Goal: Check status

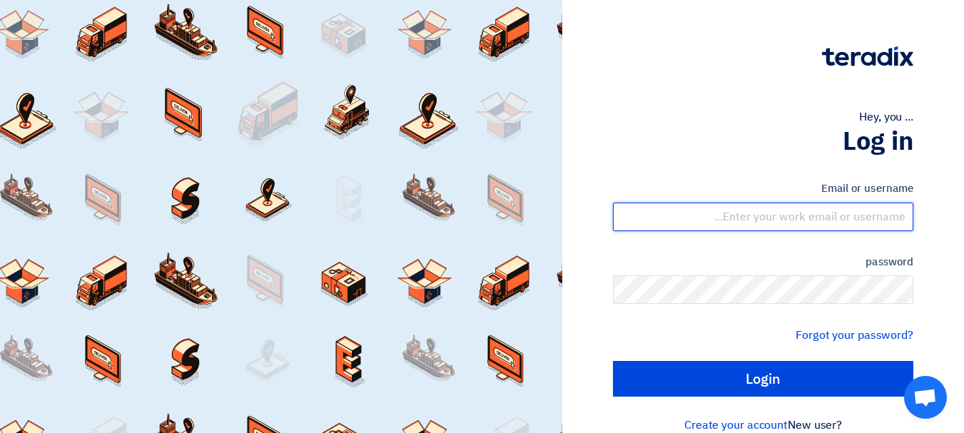
click at [727, 222] on input "text" at bounding box center [763, 217] width 301 height 29
type input "[EMAIL_ADDRESS][DOMAIN_NAME]"
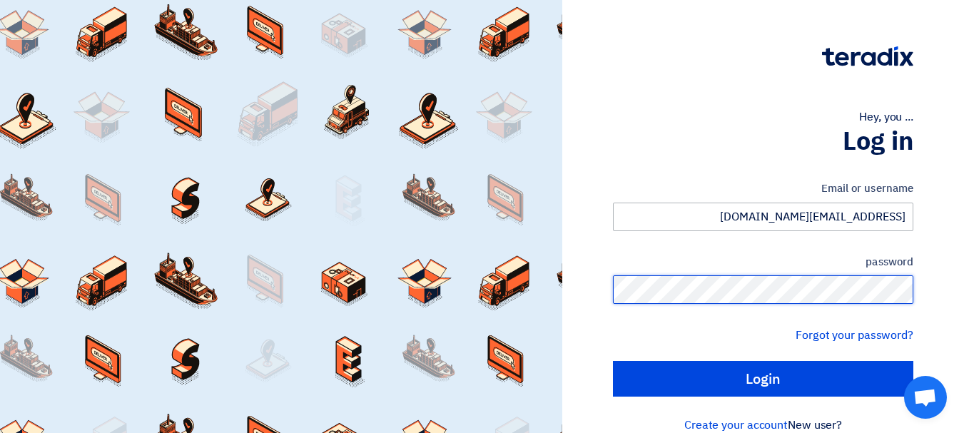
click at [613, 361] on input "Login" at bounding box center [763, 379] width 301 height 36
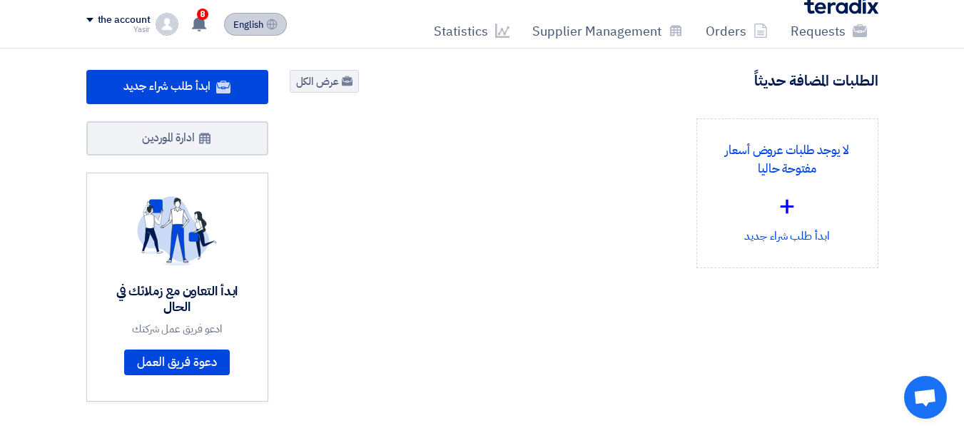
click at [245, 32] on button "English EN" at bounding box center [255, 24] width 63 height 23
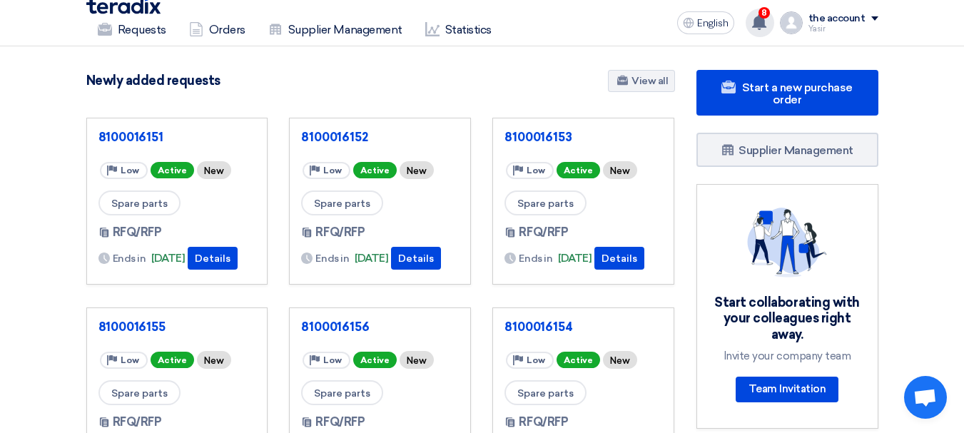
click at [767, 24] on use at bounding box center [759, 22] width 14 height 16
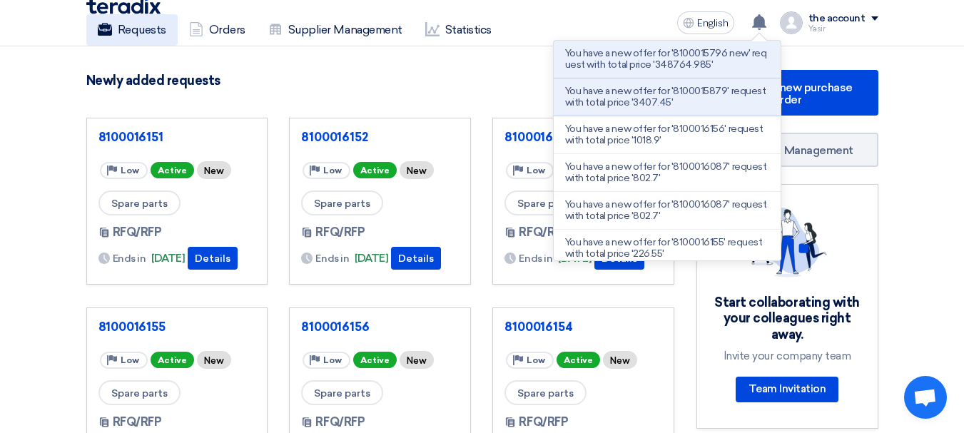
click at [157, 30] on font "Requests" at bounding box center [142, 30] width 49 height 14
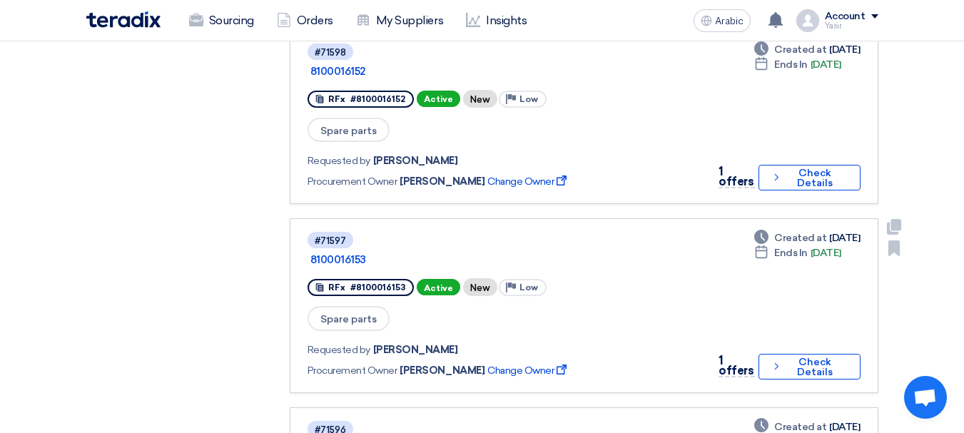
scroll to position [428, 0]
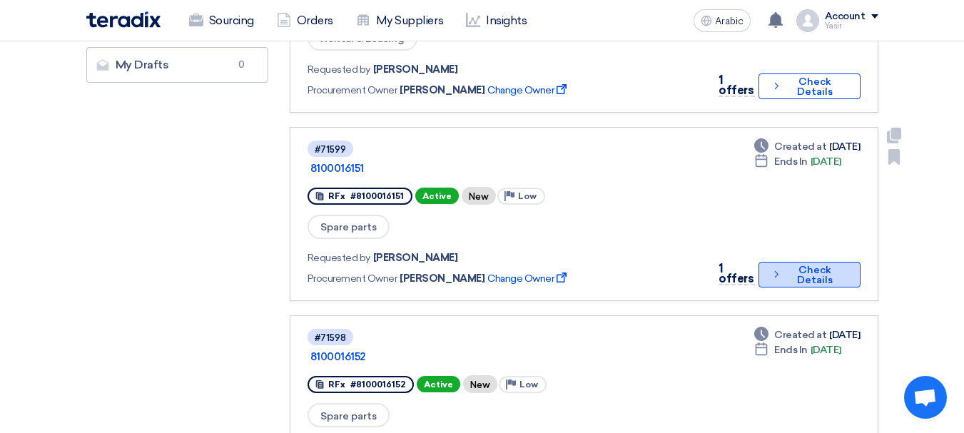
click at [772, 262] on button "Check details Check Details" at bounding box center [810, 275] width 102 height 26
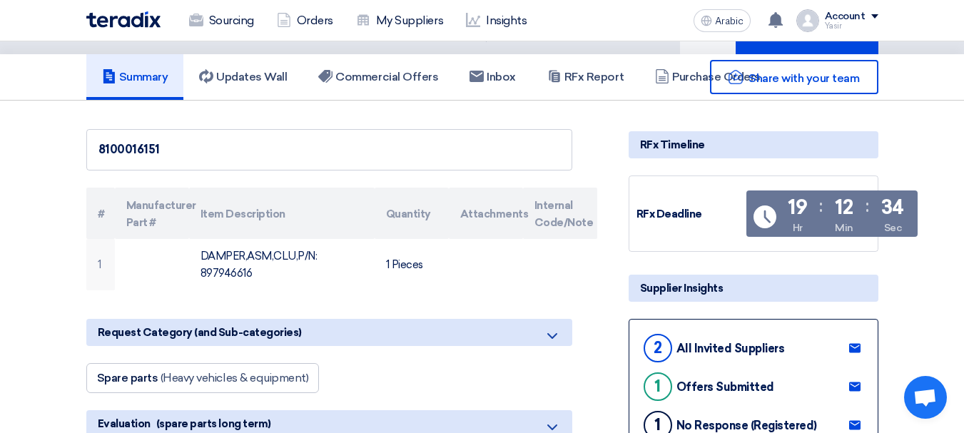
scroll to position [143, 0]
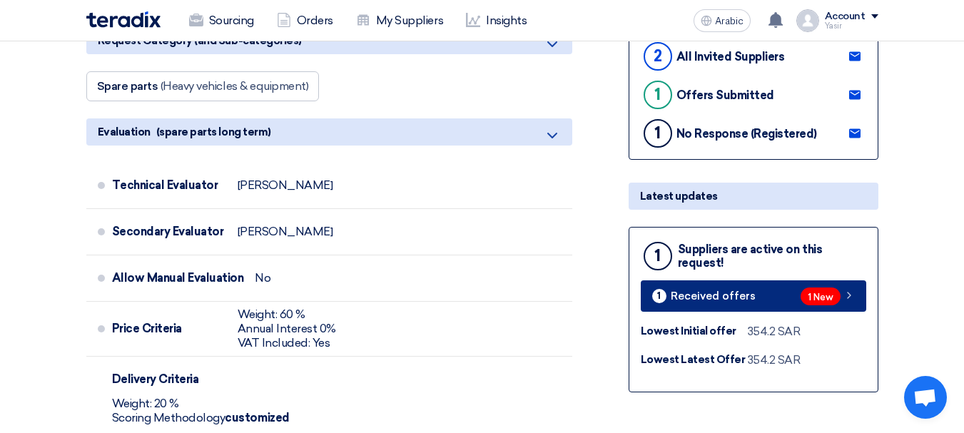
click at [799, 297] on link "1 Received offers 1 New" at bounding box center [754, 296] width 226 height 31
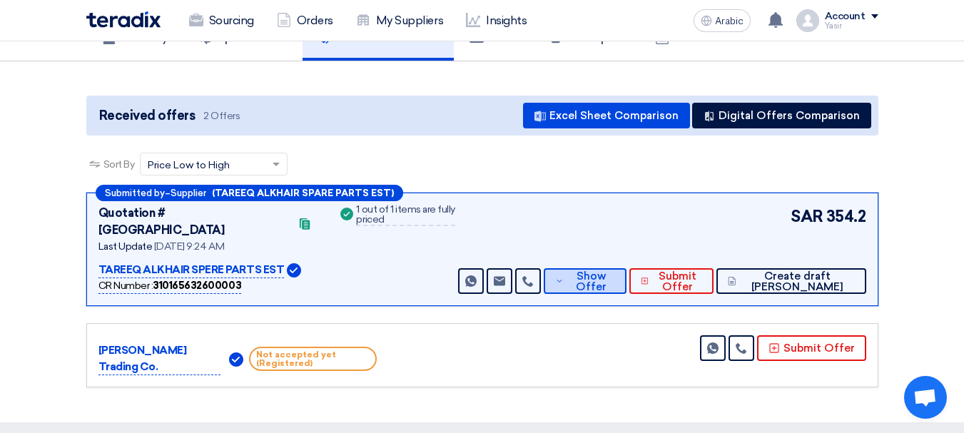
scroll to position [143, 0]
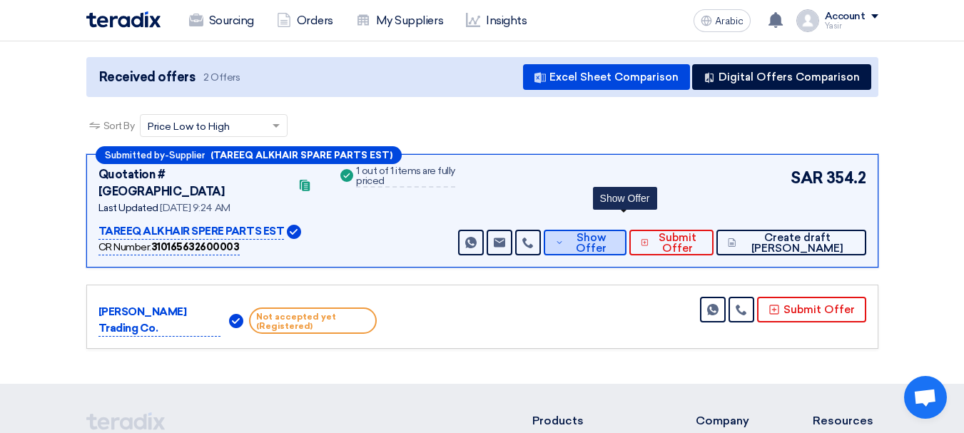
click at [564, 237] on icon at bounding box center [559, 242] width 9 height 11
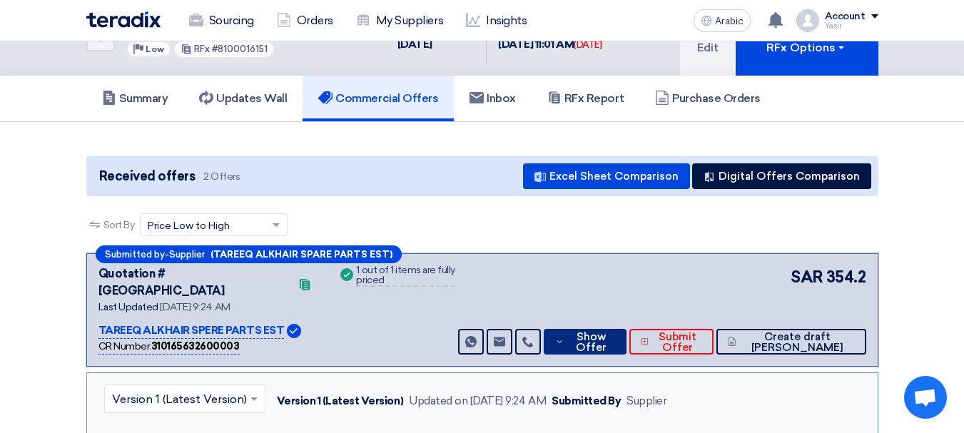
scroll to position [0, 0]
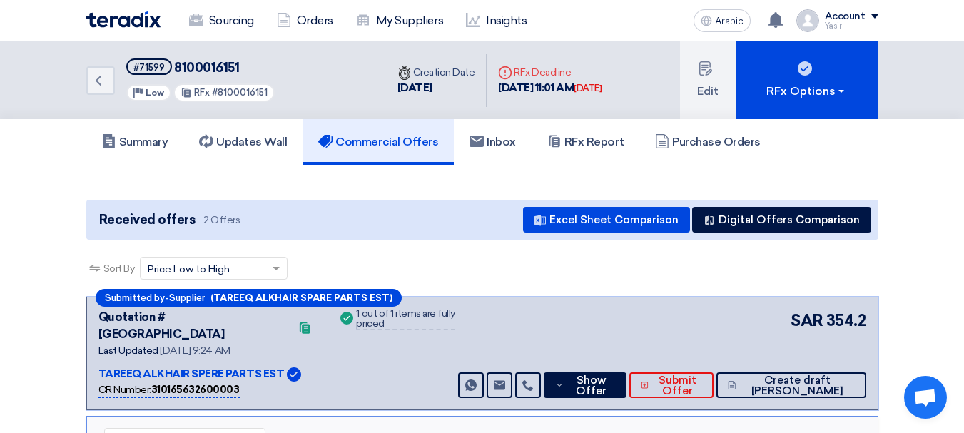
click at [183, 59] on h5 "#71599 8100016151" at bounding box center [200, 68] width 149 height 18
copy font "8100016151"
click at [93, 72] on icon "Back" at bounding box center [98, 80] width 17 height 17
